Goal: Browse casually

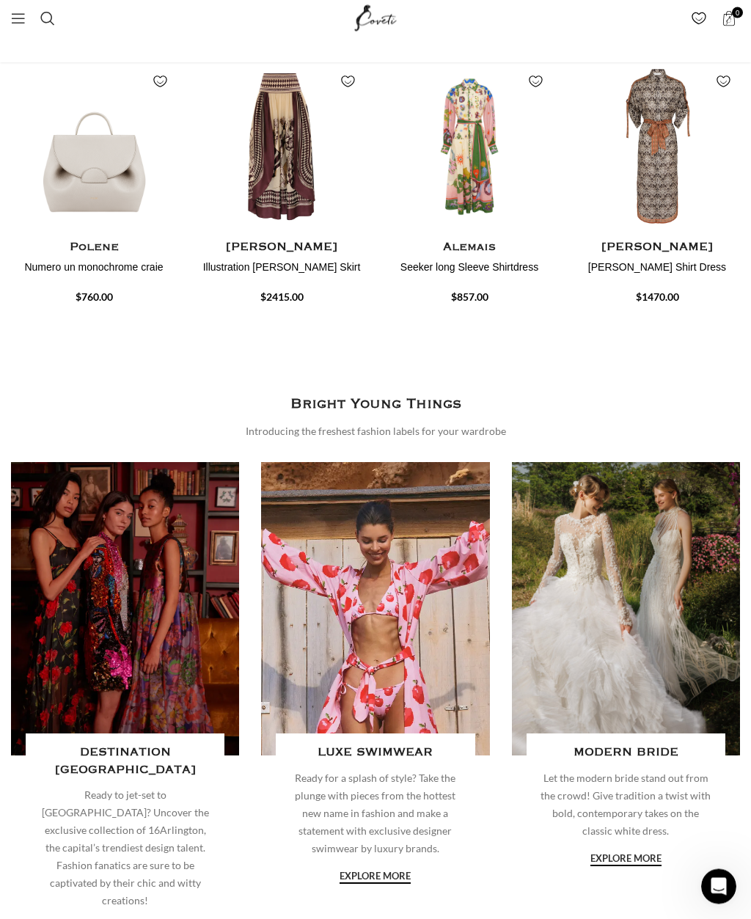
scroll to position [1504, 0]
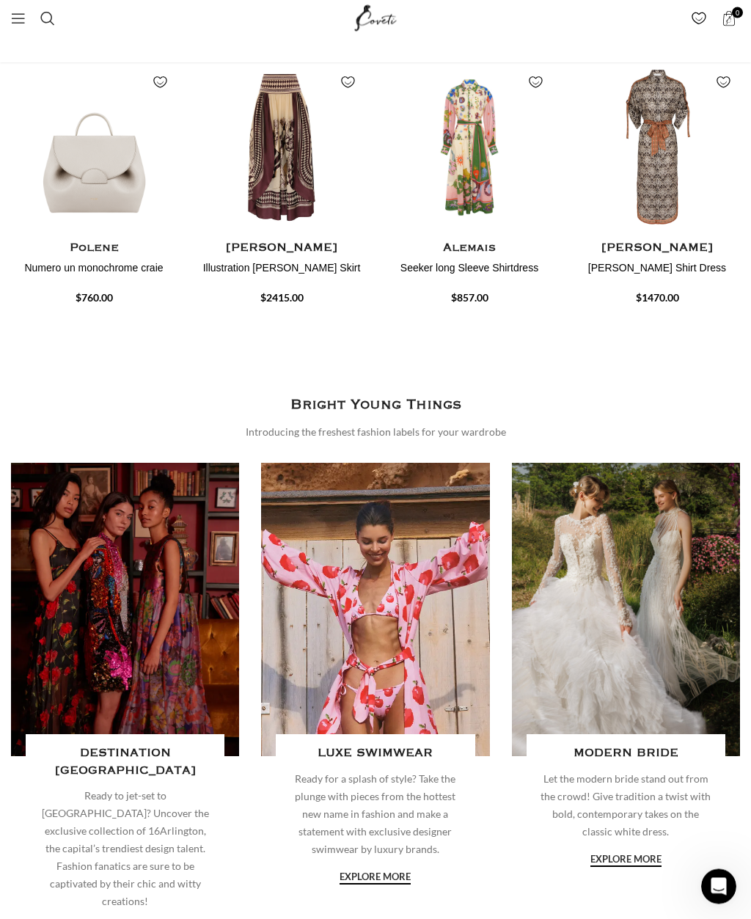
click at [596, 622] on link "Banner link" at bounding box center [626, 609] width 228 height 293
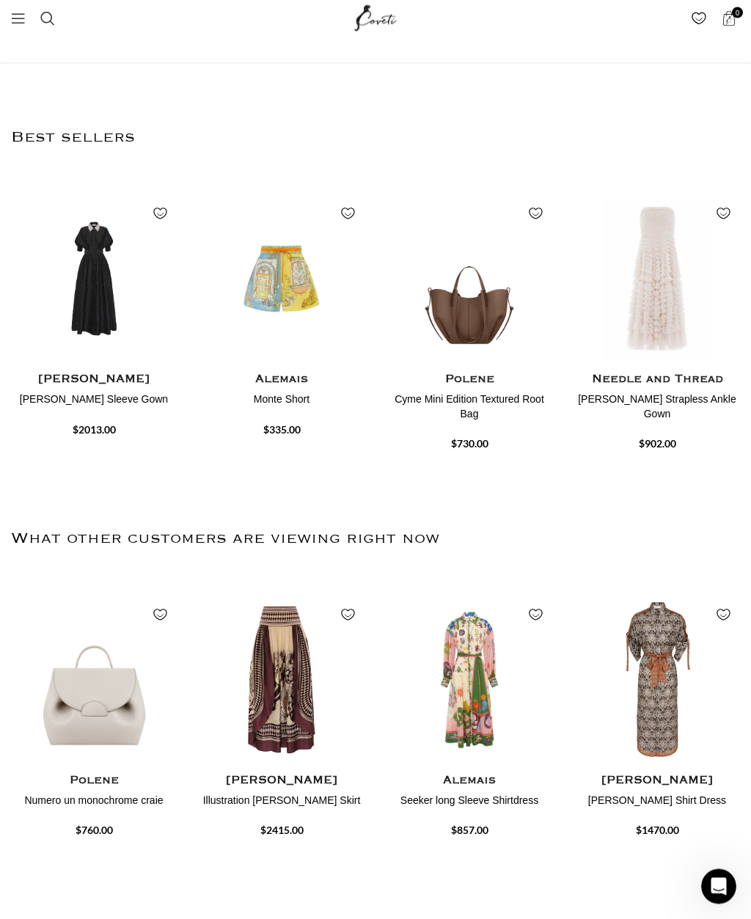
scroll to position [973, 0]
click at [652, 405] on div "Needle and Thread Hattie Ruffle Strapless Ankle Gown" at bounding box center [657, 395] width 166 height 51
click at [652, 389] on h4 "Needle and Thread" at bounding box center [657, 379] width 166 height 18
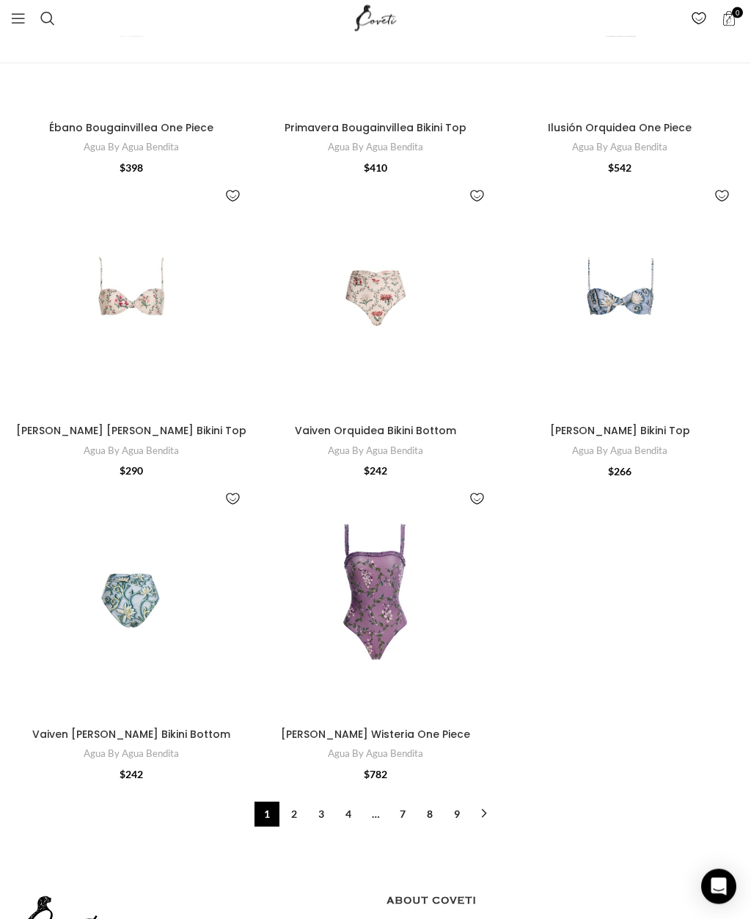
scroll to position [5340, 0]
click at [295, 801] on link "2" at bounding box center [294, 813] width 25 height 25
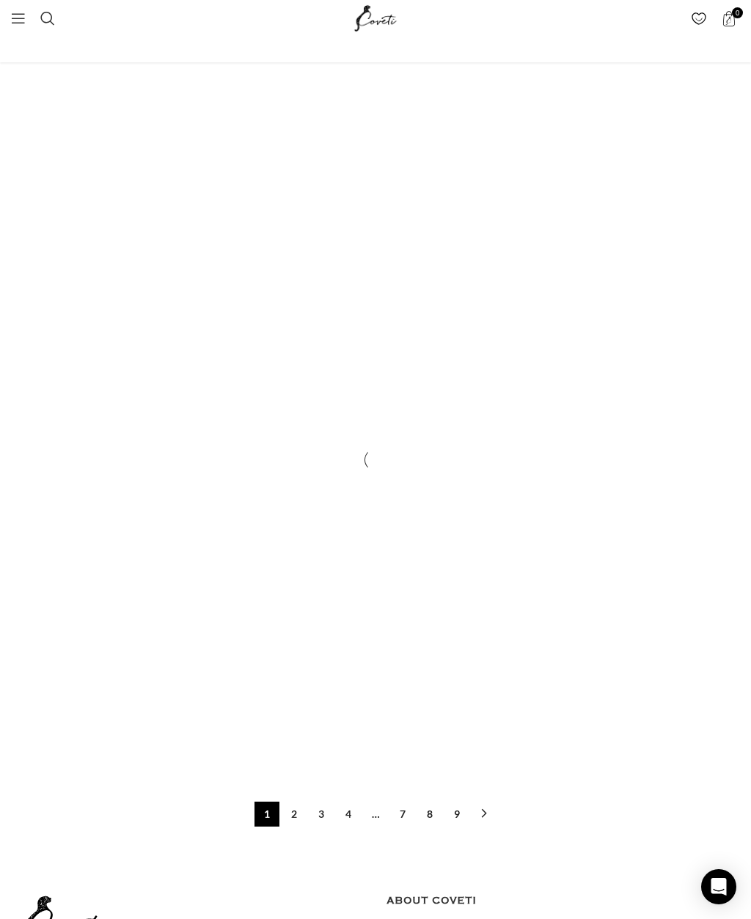
click at [291, 801] on link "2" at bounding box center [294, 813] width 25 height 25
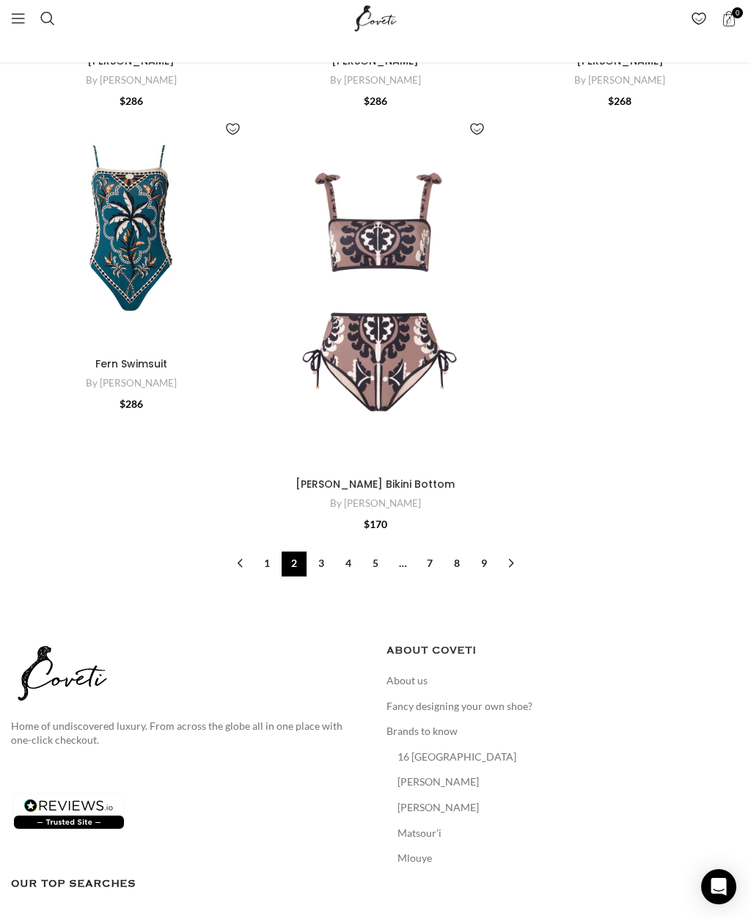
click at [327, 551] on link "3" at bounding box center [321, 563] width 25 height 25
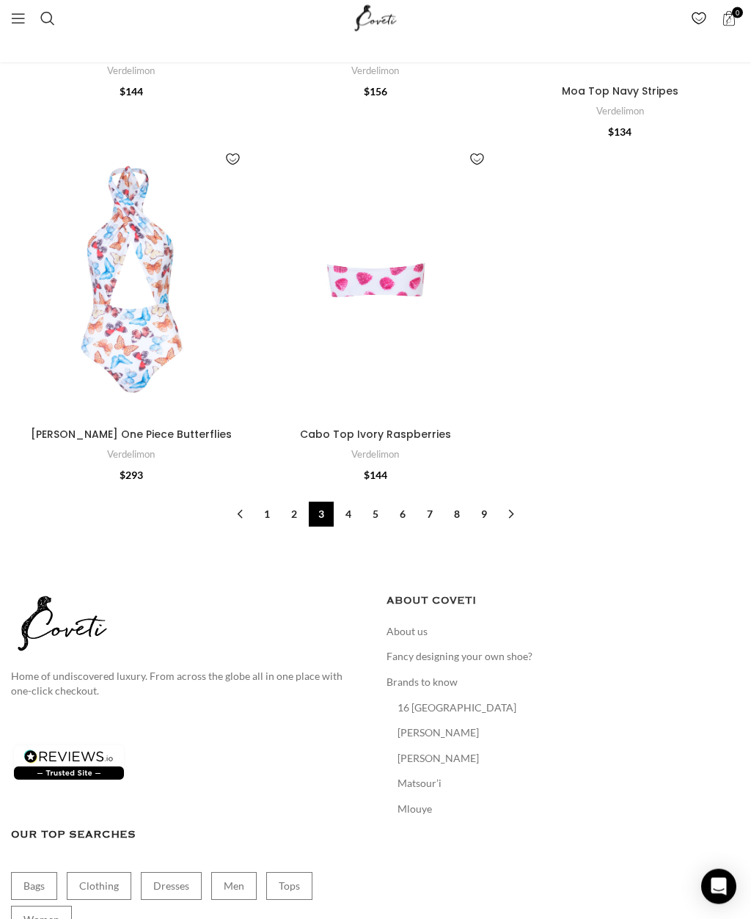
scroll to position [4920, 0]
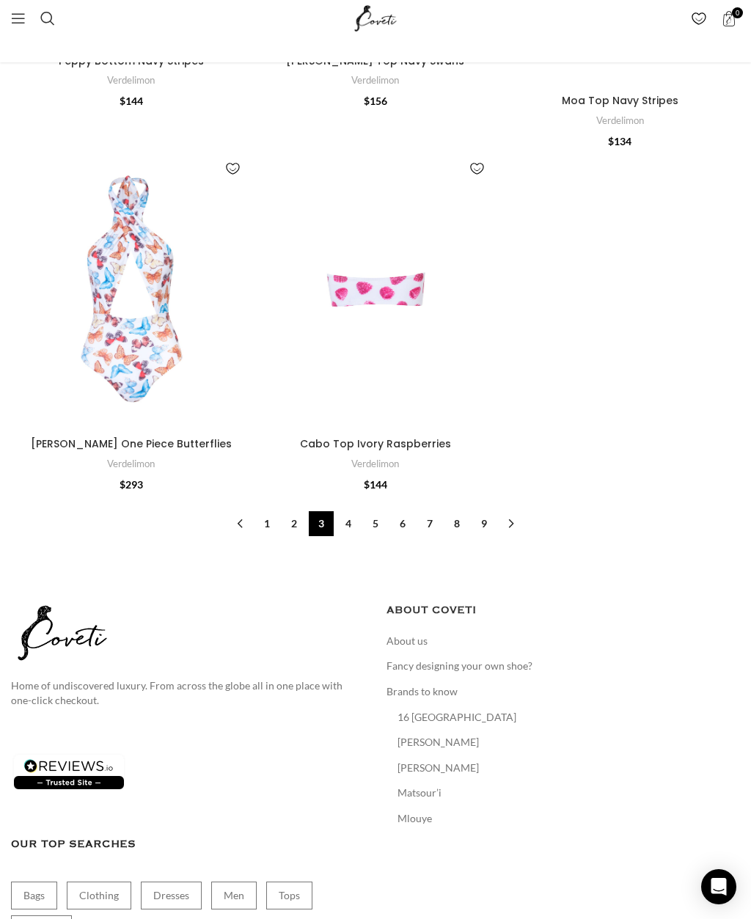
click at [351, 511] on link "4" at bounding box center [348, 523] width 25 height 25
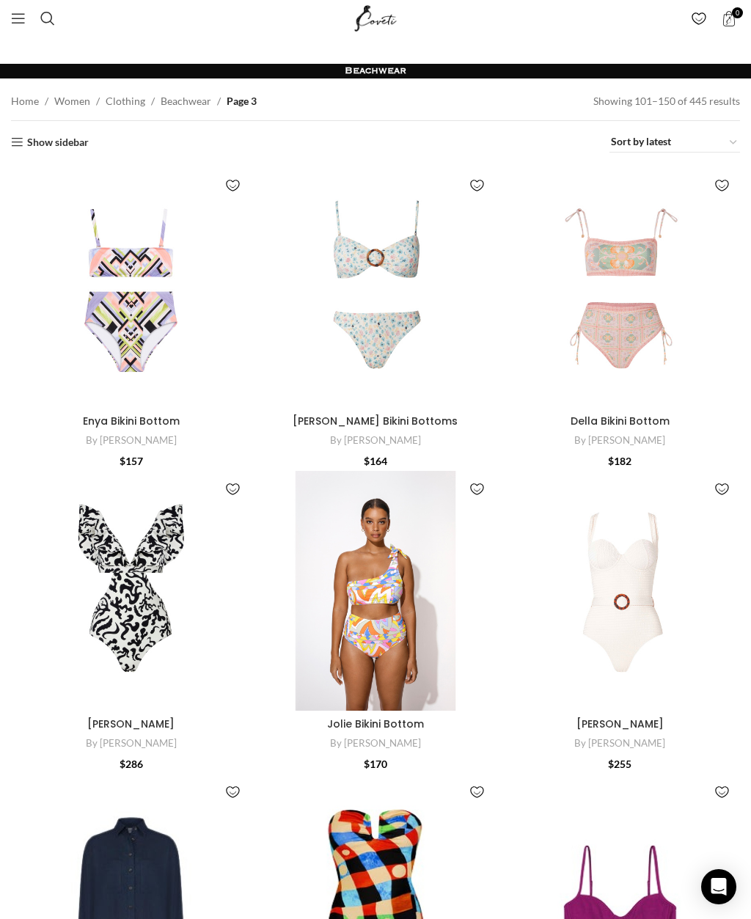
scroll to position [4920, 0]
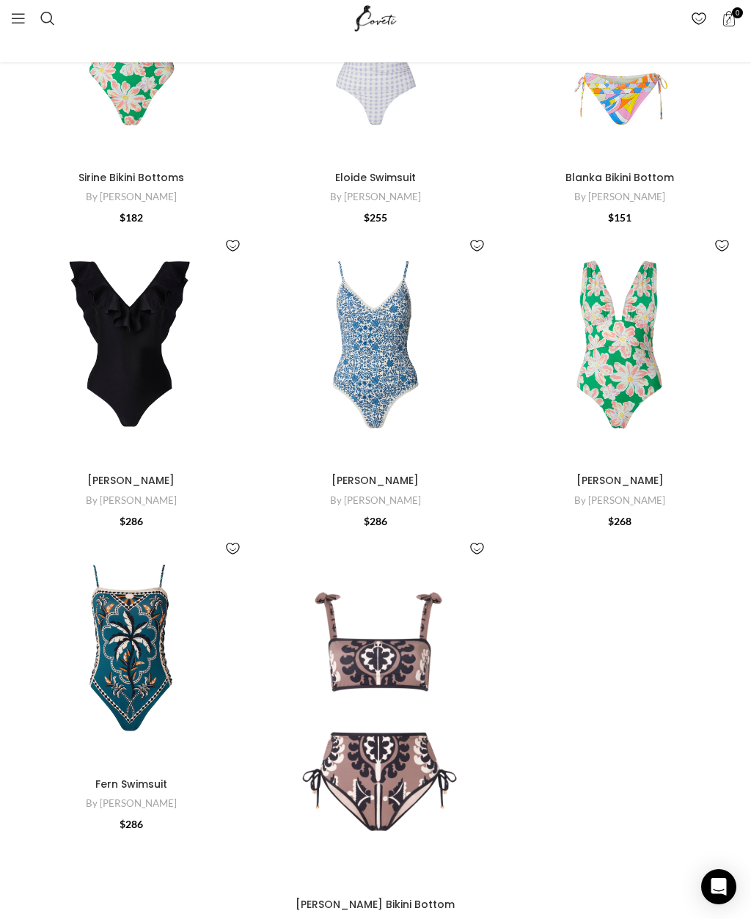
scroll to position [5390, 0]
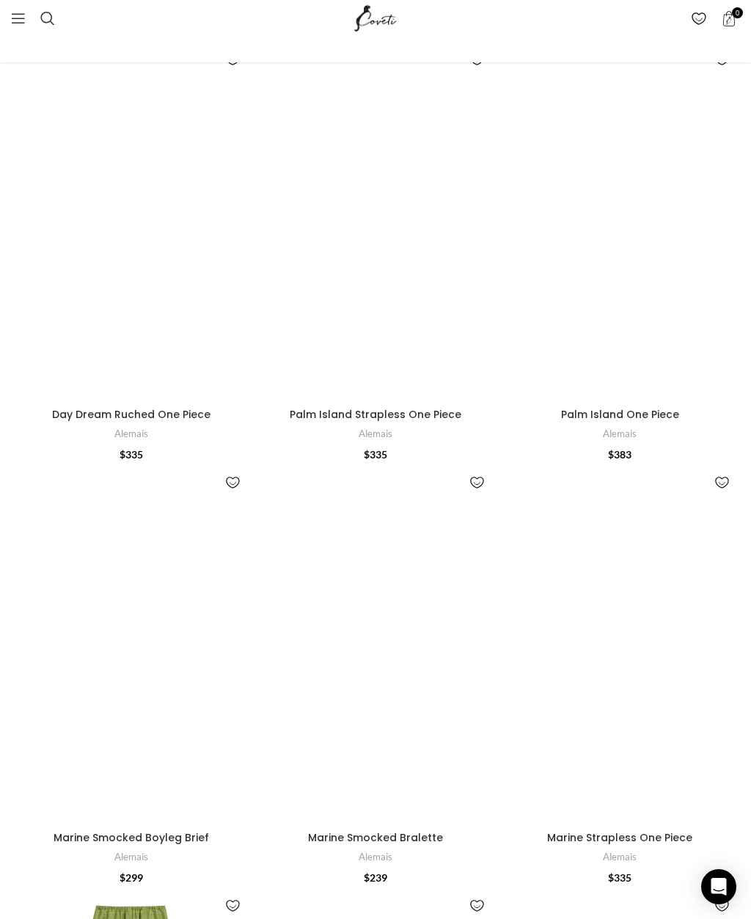
scroll to position [2778, 0]
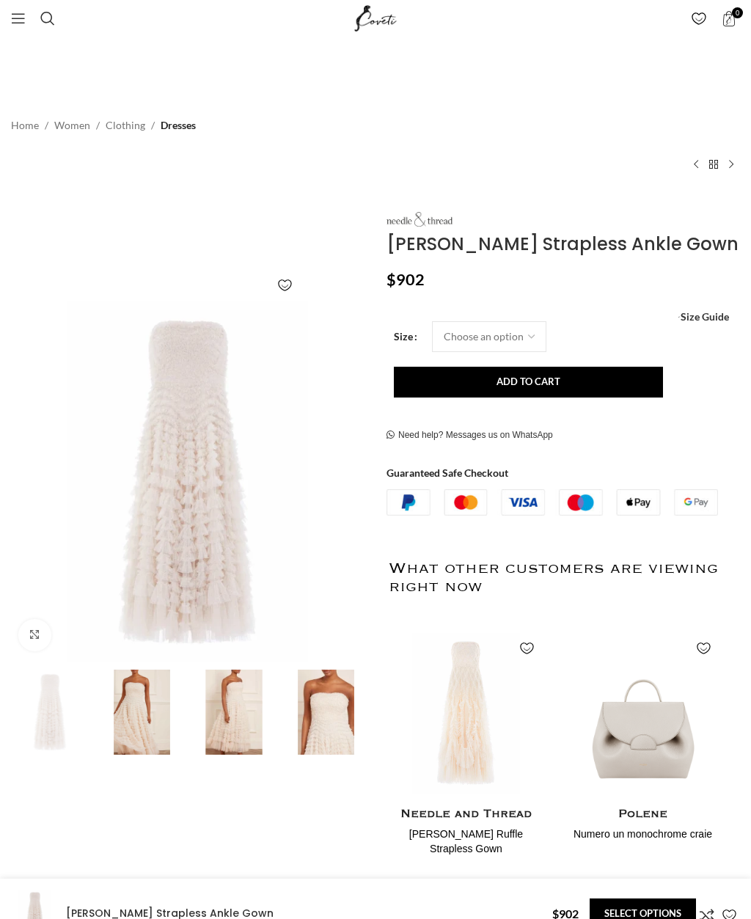
scroll to position [0, 314]
